Goal: Transaction & Acquisition: Purchase product/service

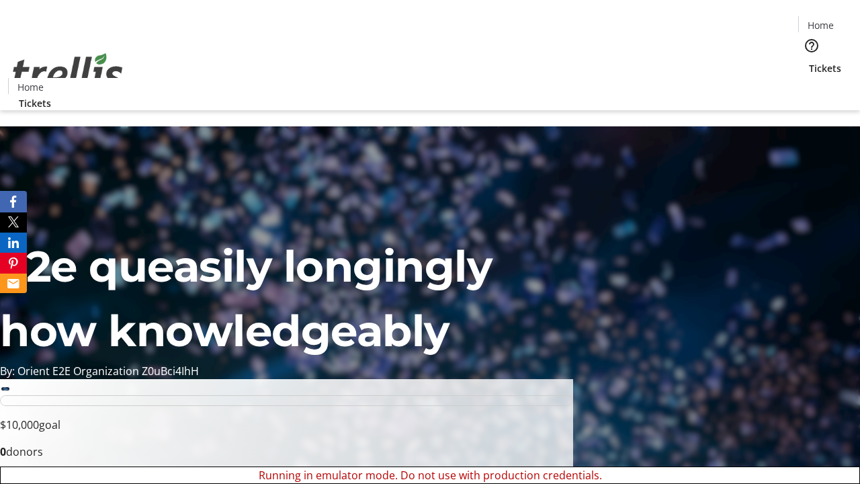
click at [822, 20] on span "Sign Up" at bounding box center [827, 19] width 39 height 16
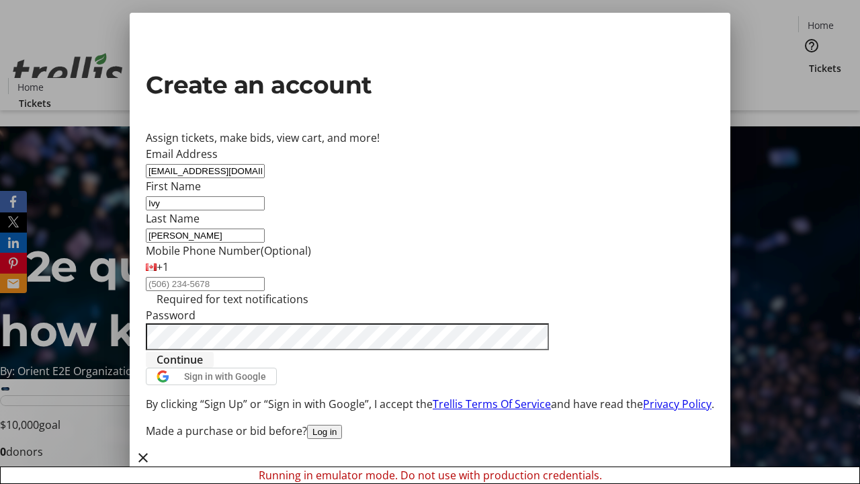
click at [203, 368] on span "Continue" at bounding box center [180, 360] width 46 height 16
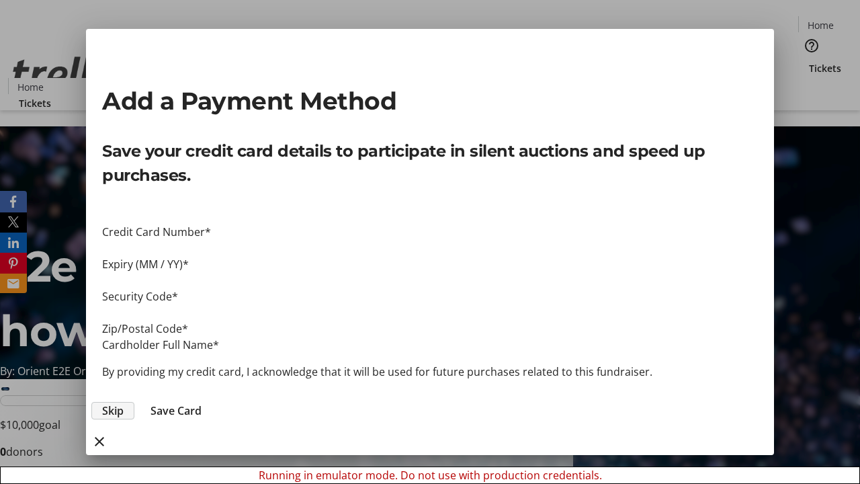
click at [124, 403] on span "Skip" at bounding box center [113, 411] width 22 height 16
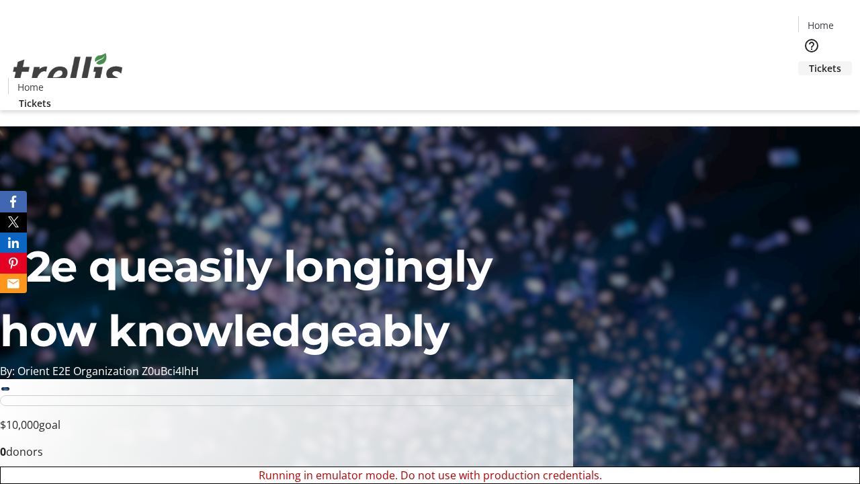
click at [809, 61] on span "Tickets" at bounding box center [825, 68] width 32 height 14
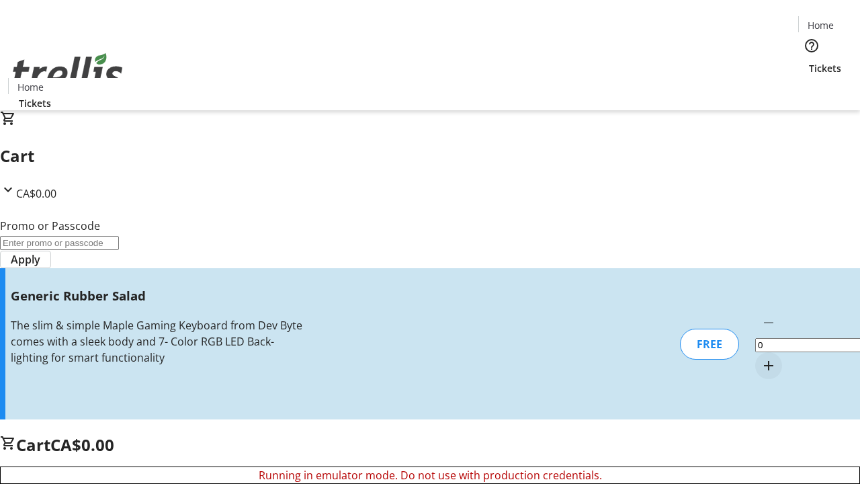
click at [761, 358] on mat-icon "Increment by one" at bounding box center [769, 366] width 16 height 16
type input "1"
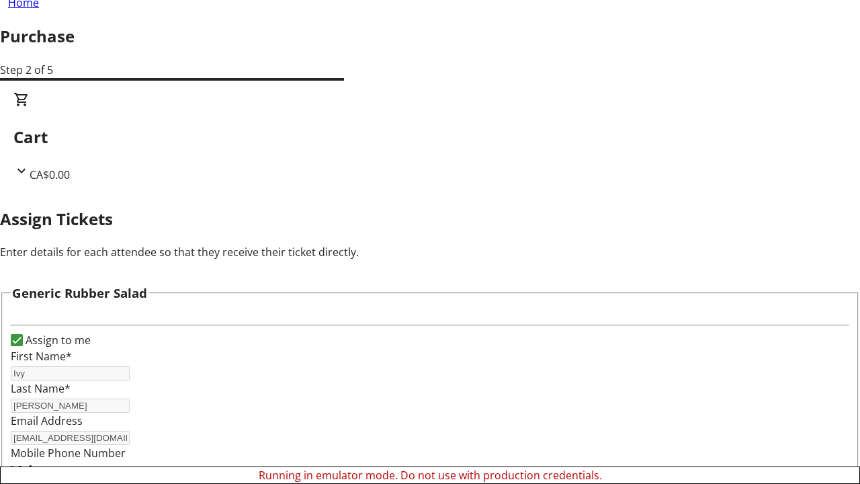
scroll to position [81, 0]
